Goal: Information Seeking & Learning: Learn about a topic

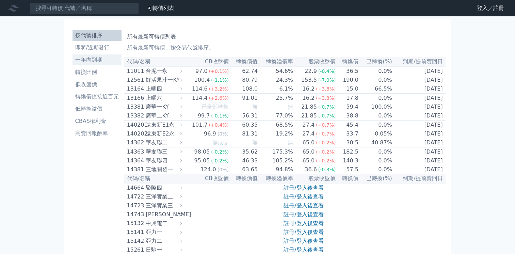
click at [98, 58] on li "一年內到期" at bounding box center [97, 60] width 49 height 8
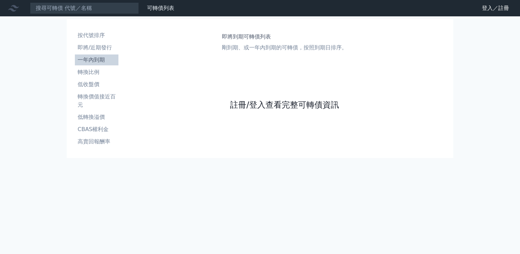
click at [255, 106] on link "註冊/登入查看完整可轉債資訊" at bounding box center [284, 104] width 109 height 11
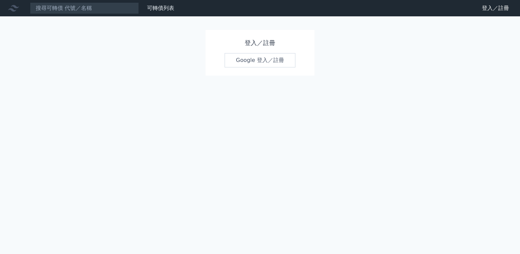
click at [268, 63] on link "Google 登入／註冊" at bounding box center [260, 60] width 71 height 14
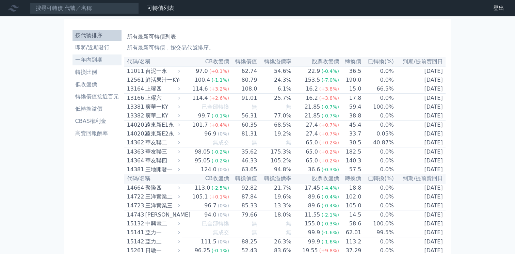
click at [95, 62] on li "一年內到期" at bounding box center [97, 60] width 49 height 8
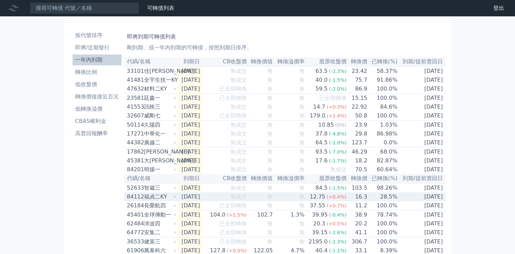
scroll to position [34, 0]
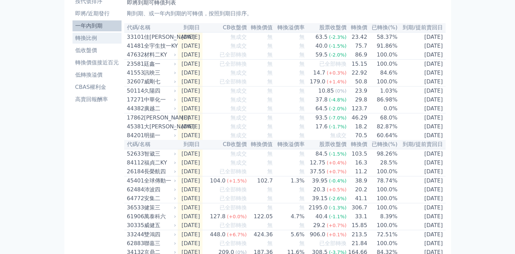
click at [95, 41] on li "轉換比例" at bounding box center [97, 38] width 49 height 8
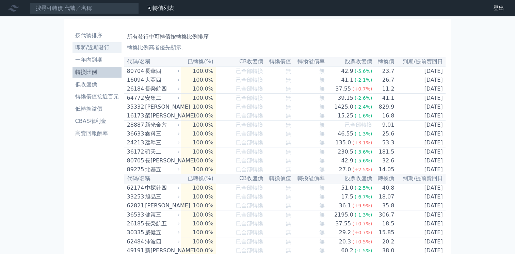
click at [97, 44] on li "即將/近期發行" at bounding box center [97, 48] width 49 height 8
